Goal: Check status: Check status

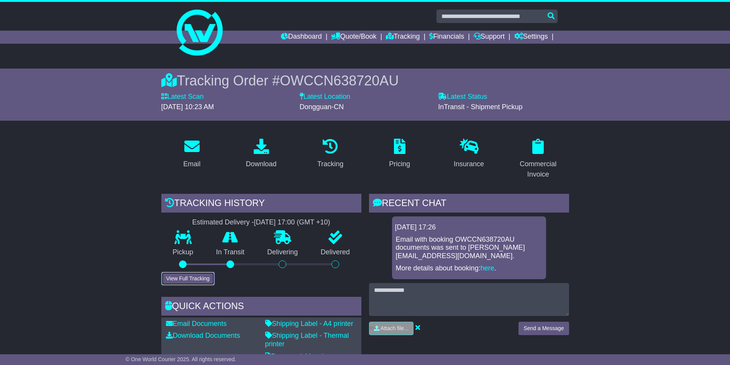
click at [179, 281] on button "View Full Tracking" at bounding box center [187, 278] width 53 height 13
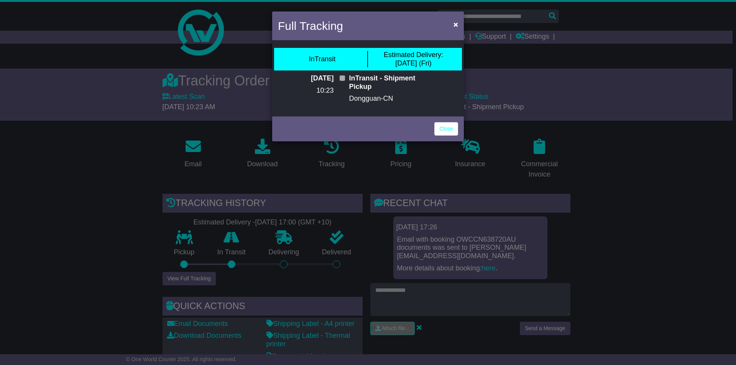
click at [339, 76] on span at bounding box center [341, 77] width 5 height 5
click at [339, 78] on span at bounding box center [341, 77] width 5 height 5
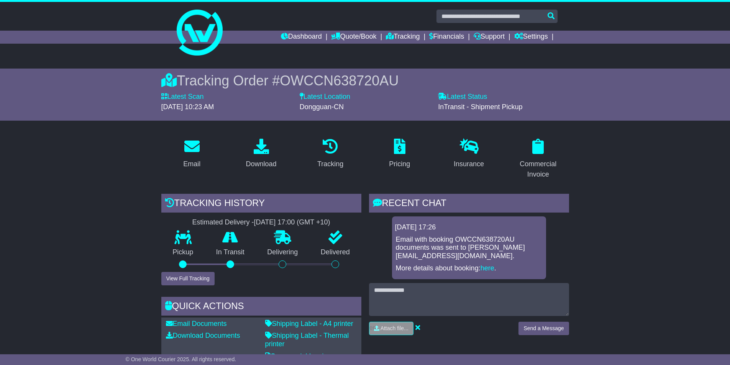
click at [299, 36] on link "Dashboard" at bounding box center [301, 37] width 41 height 13
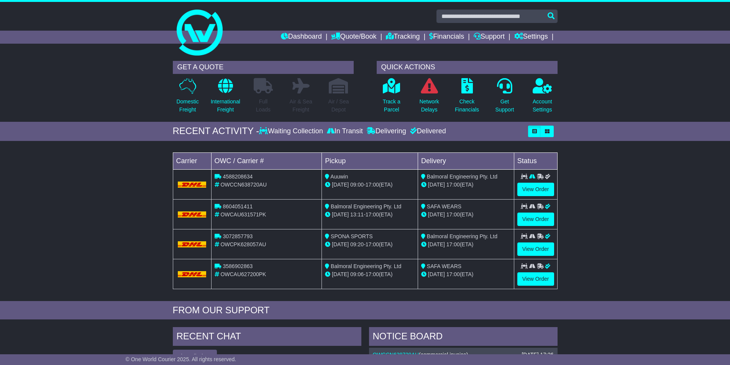
click at [634, 184] on div "Loading... No bookings found Carrier OWC / Carrier # Pickup Delivery Status 458…" at bounding box center [365, 223] width 730 height 156
click at [612, 238] on div "Loading... No bookings found Carrier OWC / Carrier # Pickup Delivery Status 458…" at bounding box center [365, 223] width 730 height 156
drag, startPoint x: 246, startPoint y: 245, endPoint x: 259, endPoint y: 246, distance: 12.7
click at [257, 247] on div "OWCPK628057AU" at bounding box center [267, 245] width 104 height 8
click at [287, 212] on div "OWCAU631571PK" at bounding box center [267, 215] width 104 height 8
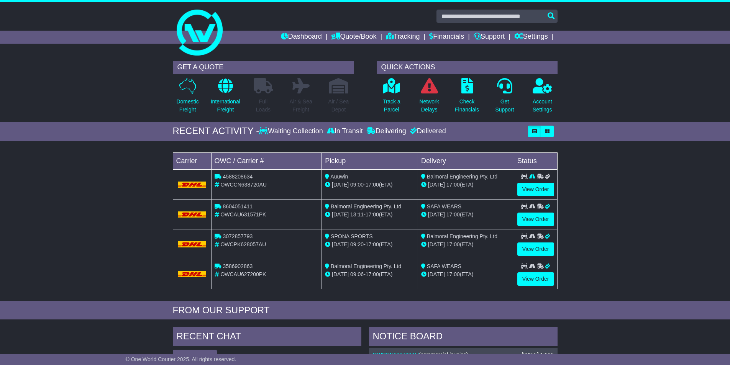
click at [287, 212] on div "OWCAU631571PK" at bounding box center [267, 215] width 104 height 8
click at [289, 211] on div "OWCAU631571PK" at bounding box center [267, 215] width 104 height 8
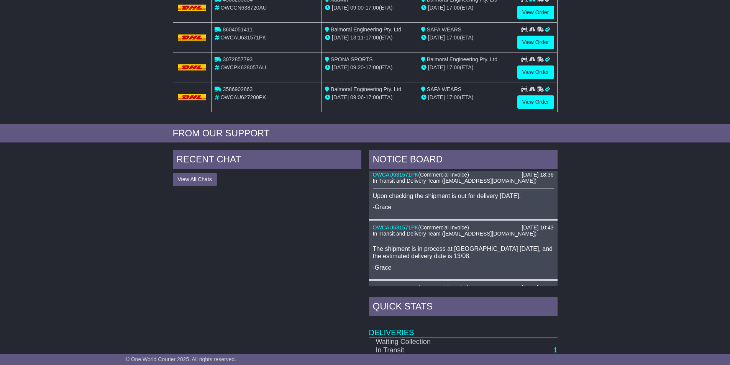
scroll to position [303, 0]
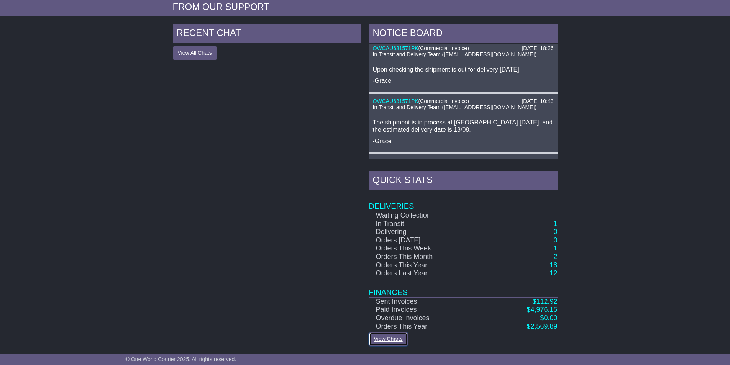
click at [393, 341] on link "View Charts" at bounding box center [388, 339] width 39 height 13
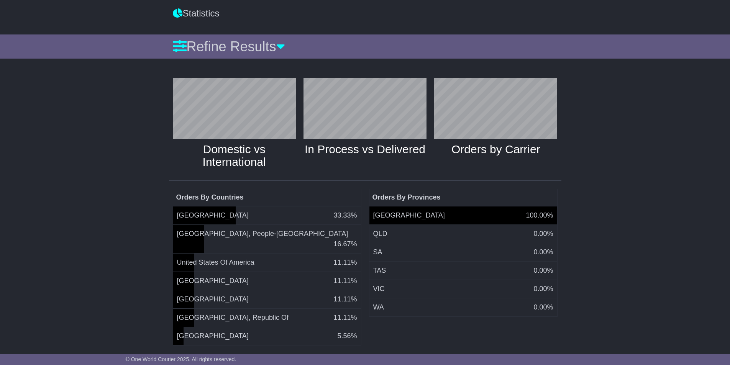
scroll to position [58, 0]
